Goal: Transaction & Acquisition: Purchase product/service

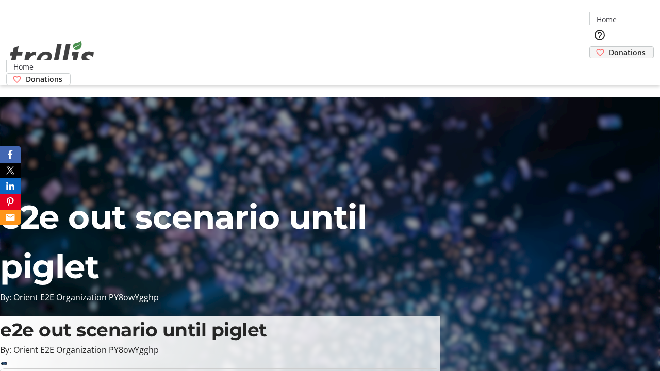
click at [609, 47] on span "Donations" at bounding box center [627, 52] width 37 height 11
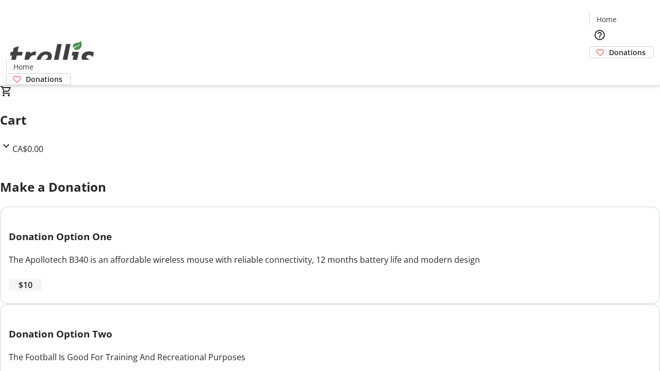
click at [33, 291] on span "$10" at bounding box center [26, 285] width 14 height 12
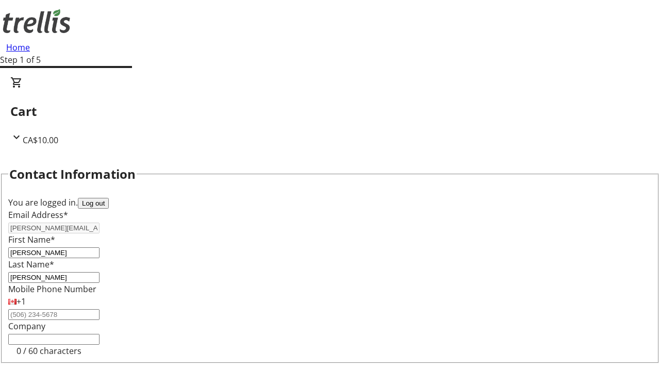
select select "CA"
type input "[STREET_ADDRESS][PERSON_NAME]"
type input "Kelowna"
select select "BC"
type input "Kelowna"
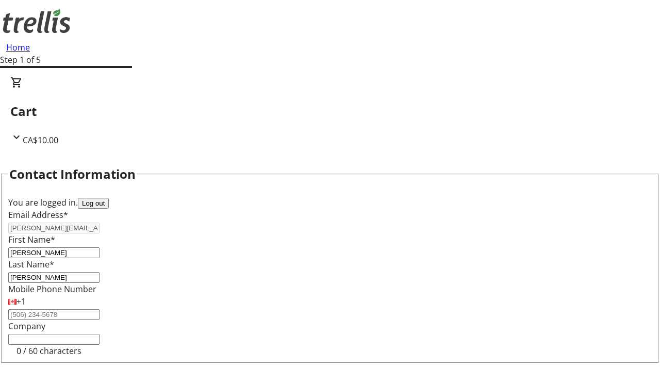
type input "V1Y 0C2"
